Goal: Find specific page/section: Find specific page/section

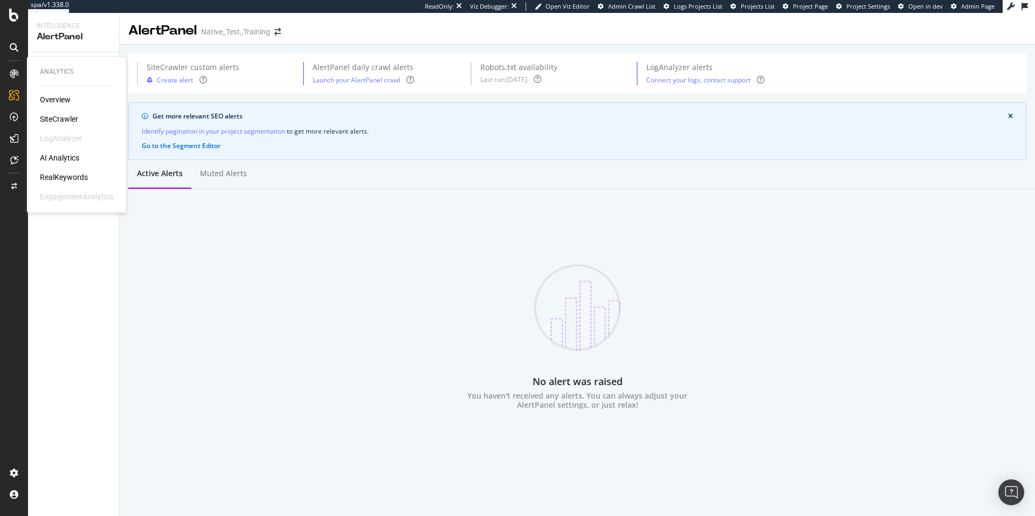
click at [17, 76] on icon at bounding box center [14, 74] width 9 height 9
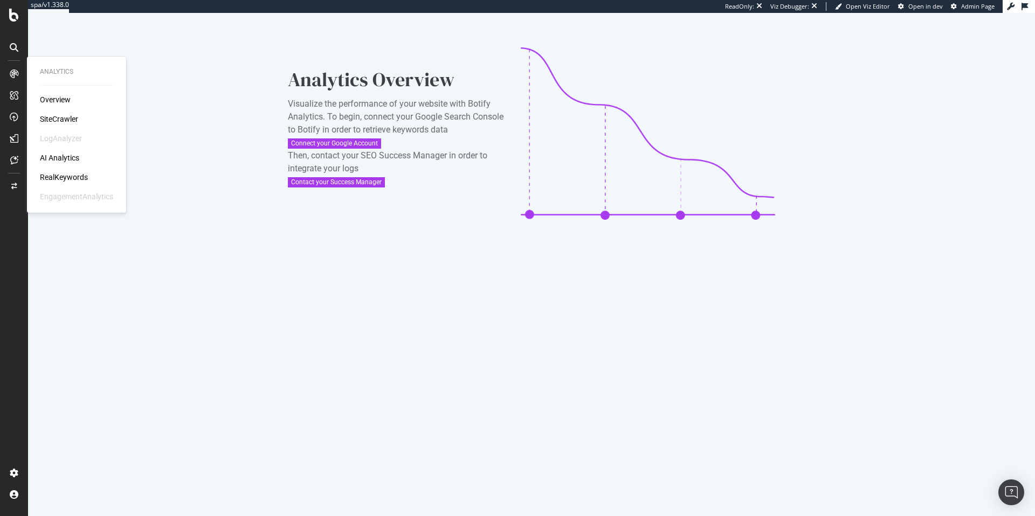
click at [67, 98] on div "Overview" at bounding box center [55, 99] width 31 height 11
